Goal: Transaction & Acquisition: Purchase product/service

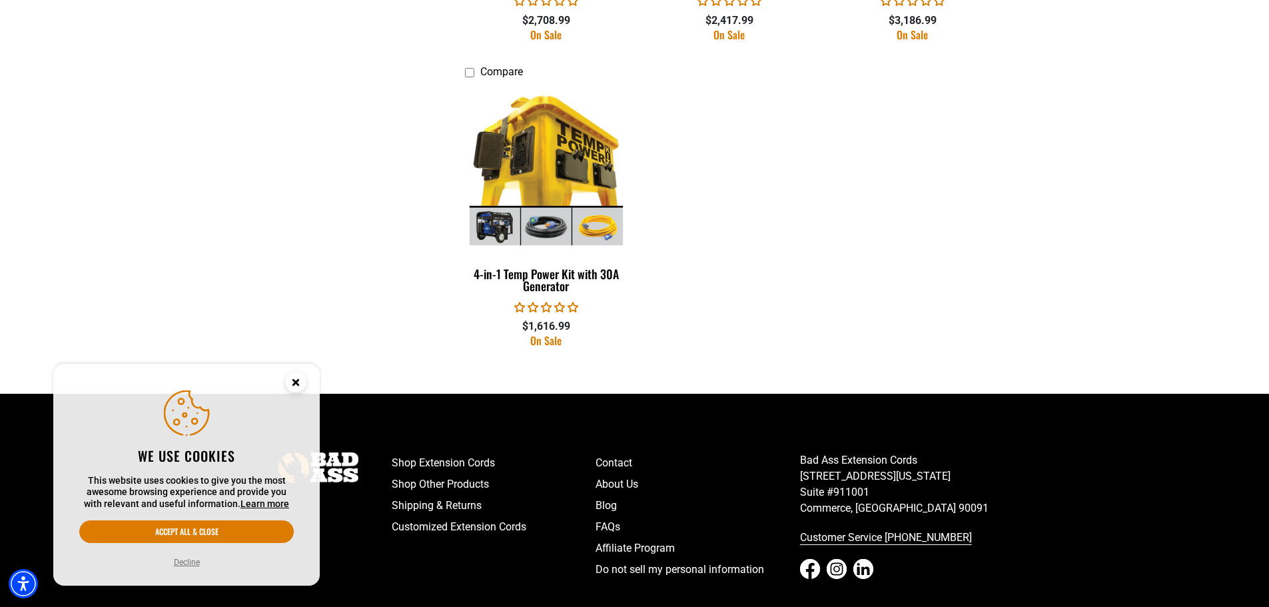
scroll to position [799, 0]
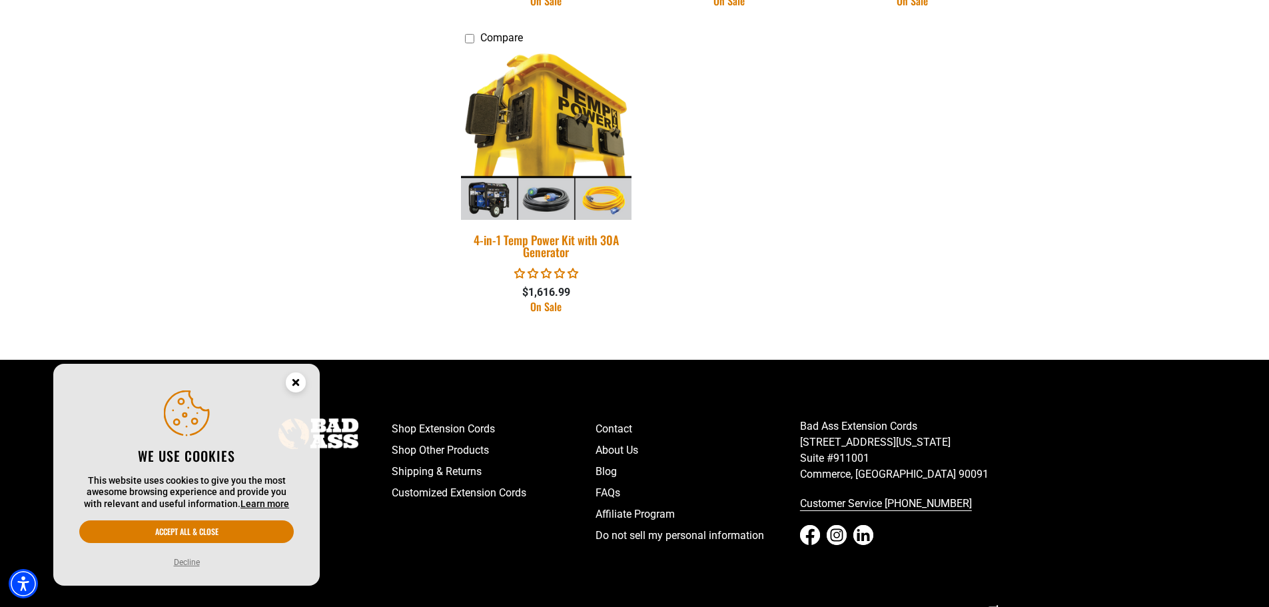
click at [528, 110] on img at bounding box center [546, 134] width 187 height 171
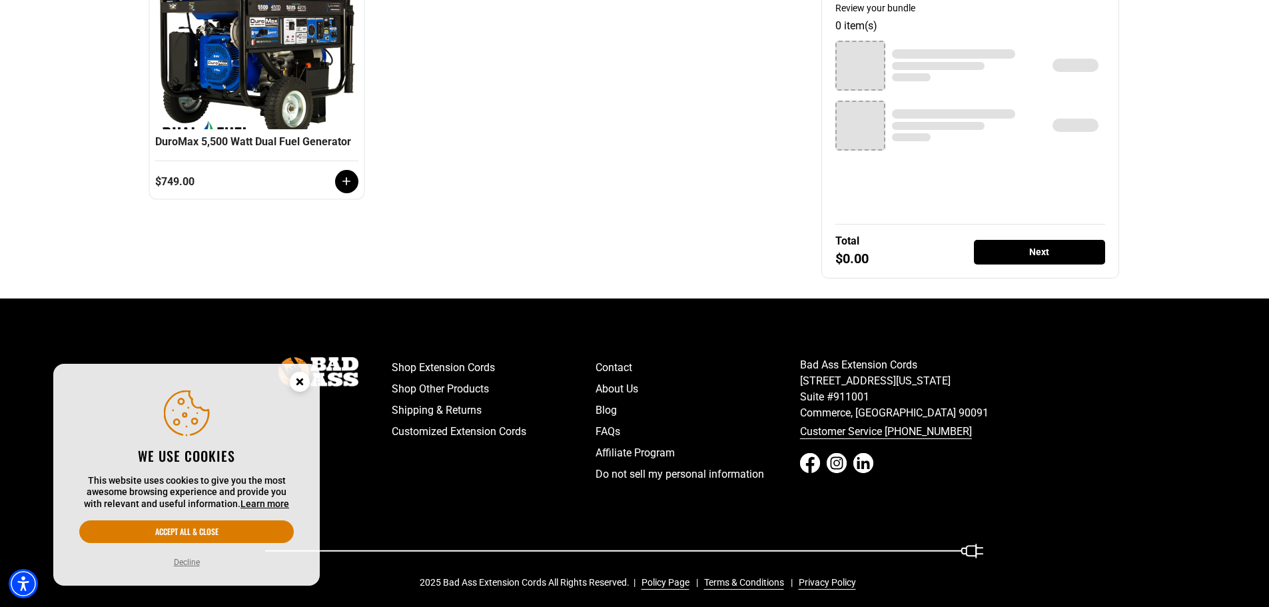
scroll to position [376, 0]
